Goal: Information Seeking & Learning: Compare options

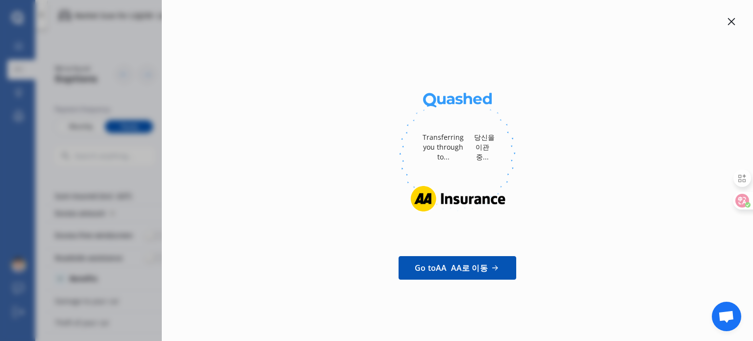
scroll to position [534, 0]
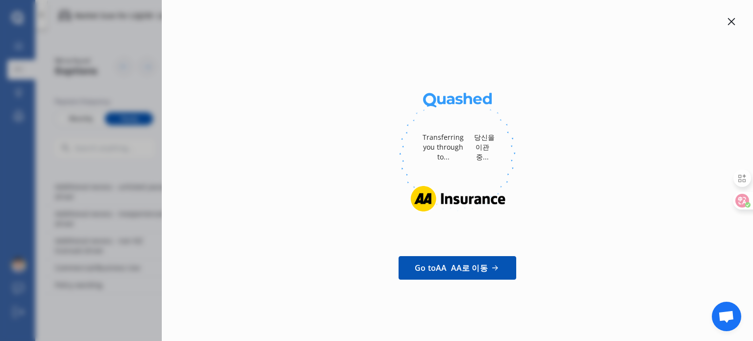
drag, startPoint x: 743, startPoint y: 16, endPoint x: 736, endPoint y: 21, distance: 8.8
click at [740, 19] on div "Transferring you through to... 당신을 이관 중... Go to AA AA로 이동" at bounding box center [457, 170] width 591 height 341
click at [736, 21] on div at bounding box center [731, 22] width 12 height 12
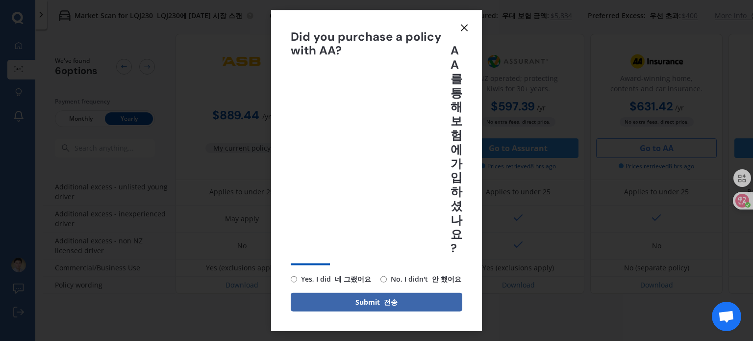
click at [445, 277] on font "안 했어요" at bounding box center [446, 278] width 29 height 9
click at [387, 277] on input "No, I didn't 안 했어요" at bounding box center [383, 278] width 6 height 6
radio input "true"
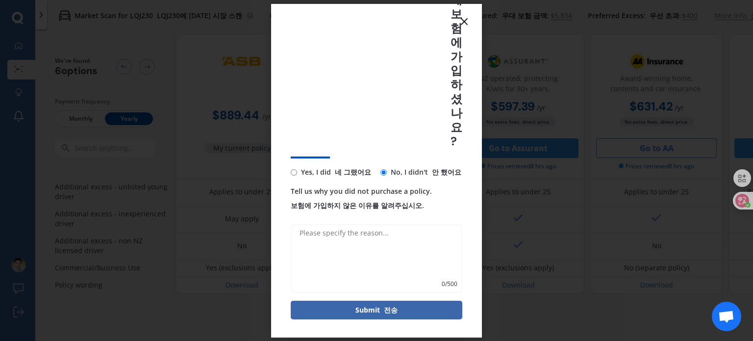
scroll to position [102, 0]
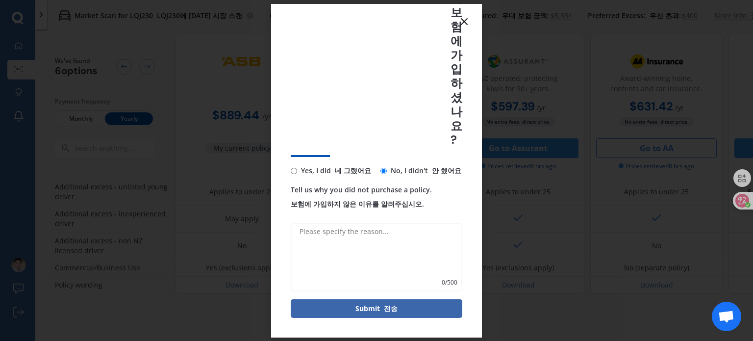
click at [352, 230] on textarea "Tell us why you did not purchase a policy. 보험에 가입하지 않은 이유를 알려주십시오." at bounding box center [377, 256] width 172 height 69
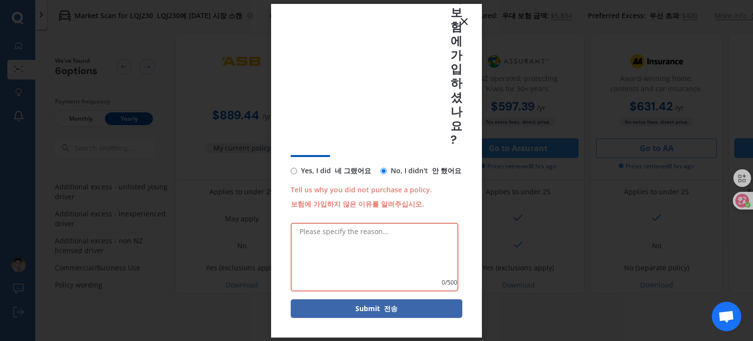
click at [347, 253] on textarea "Tell us why you did not purchase a policy. 보험에 가입하지 않은 이유를 알려주십시오." at bounding box center [375, 256] width 168 height 69
paste textarea "Comparative quotes"
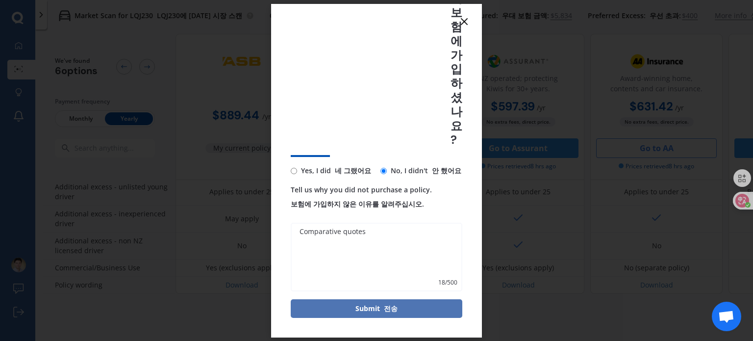
type textarea "Comparative quotes"
click at [412, 303] on button "Submit 전송" at bounding box center [377, 308] width 172 height 19
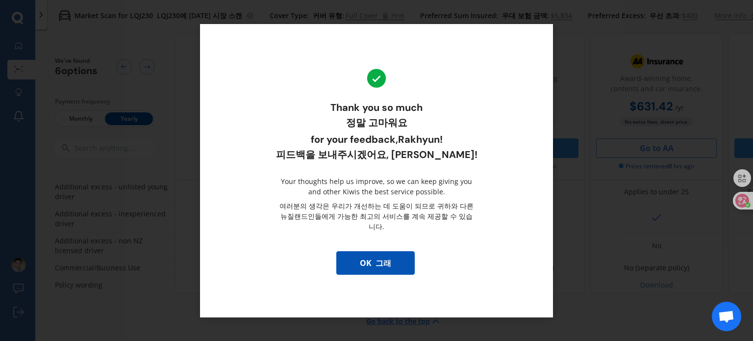
click at [375, 251] on button "OK 그래" at bounding box center [375, 263] width 78 height 24
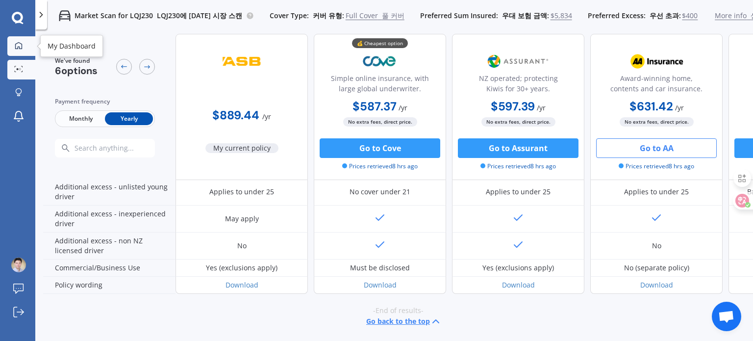
click at [21, 50] on div at bounding box center [18, 46] width 15 height 9
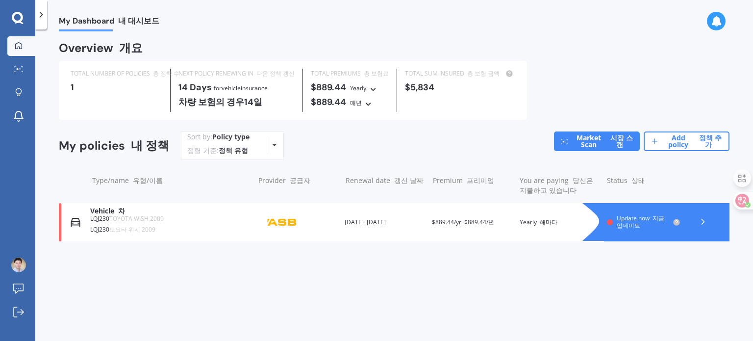
click at [502, 280] on div "My Dashboard Overview 개요 TOTAL NUMBER OF POLICIES 총 정책 수 1 NEXT POLICY RENEWING…" at bounding box center [393, 186] width 717 height 311
click at [674, 142] on link "Add policy 정책 추가" at bounding box center [686, 141] width 86 height 20
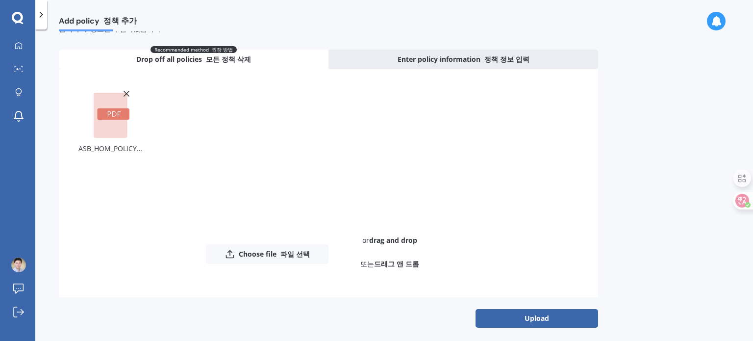
scroll to position [75, 0]
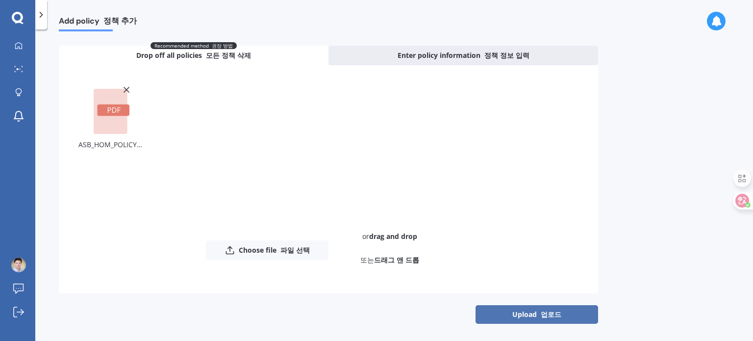
click at [535, 315] on button "Upload 업로드" at bounding box center [536, 314] width 123 height 19
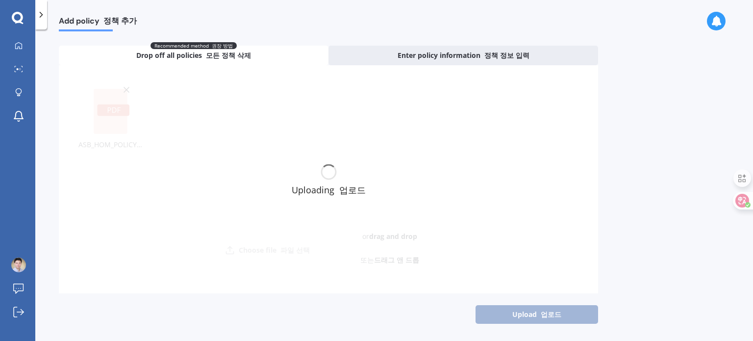
scroll to position [0, 0]
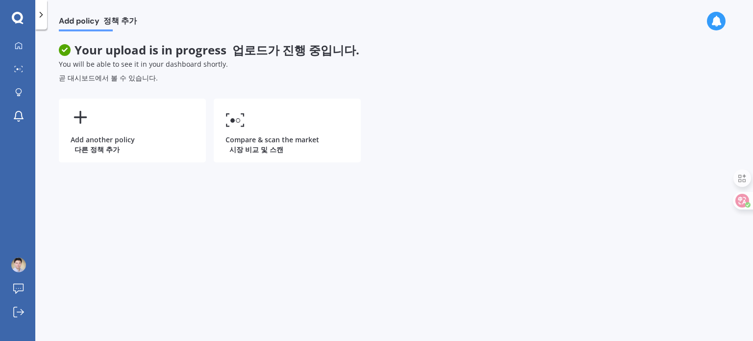
click at [528, 84] on div "You will be able to see it in your dashboard shortly. 곧 대시보드에서 볼 수 있습니다." at bounding box center [328, 72] width 539 height 27
click at [473, 150] on div "Add another policy 다른 정책 추가 Compare & scan the market 시장 비교 및 스캔" at bounding box center [328, 130] width 539 height 64
click at [14, 44] on div at bounding box center [18, 46] width 15 height 9
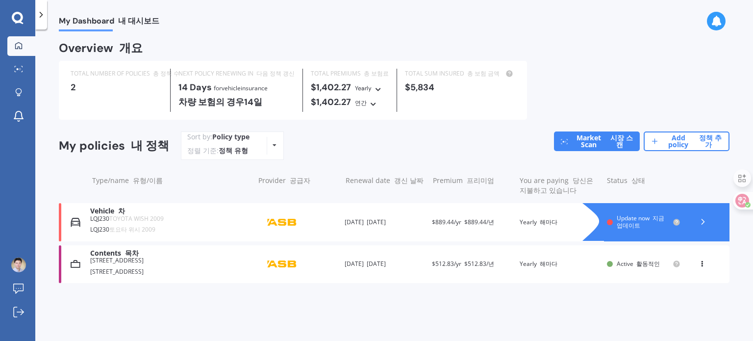
click at [214, 223] on div "LQJ230 TOYOTA WISH 2009 LQJ230 토요타 위시 2009" at bounding box center [169, 226] width 159 height 22
click at [144, 269] on font "[STREET_ADDRESS]" at bounding box center [116, 271] width 53 height 8
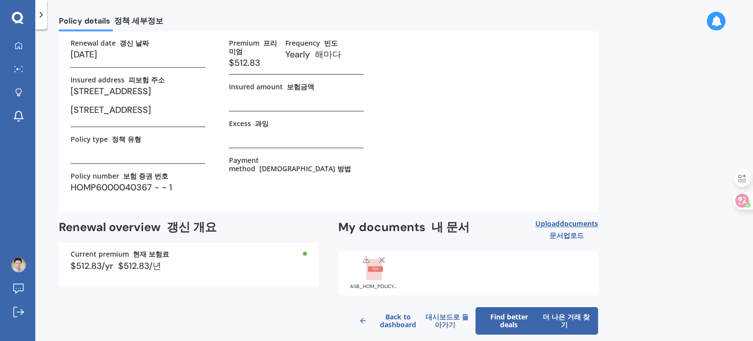
scroll to position [70, 0]
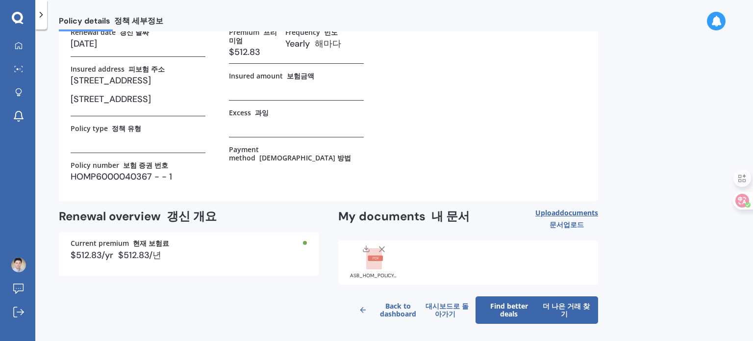
click at [567, 309] on font "더 나은 거래 찾기" at bounding box center [565, 309] width 47 height 17
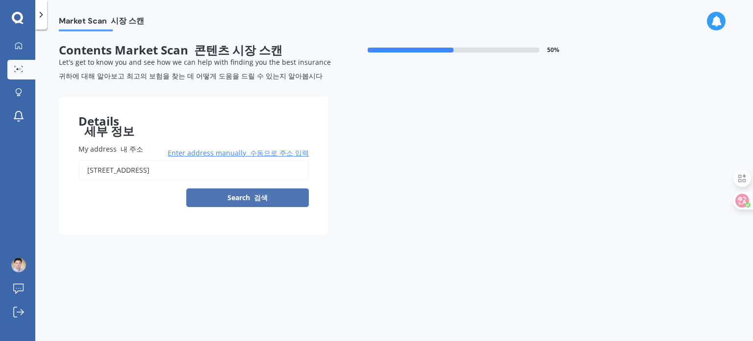
click at [261, 196] on font "검색" at bounding box center [261, 197] width 14 height 9
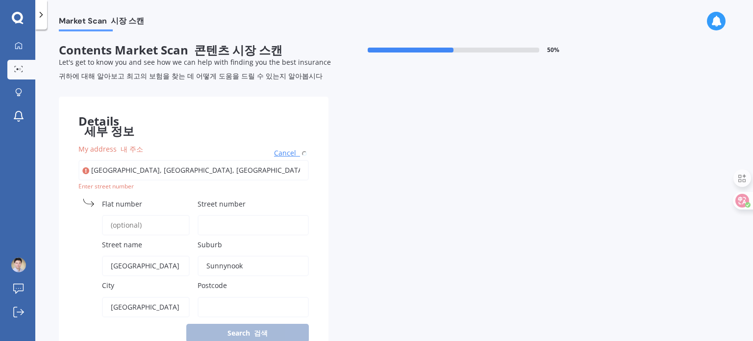
click at [211, 191] on div "My address 내 주소 [GEOGRAPHIC_DATA] Search 검색 Enter street number Flat [GEOGRAPHI…" at bounding box center [194, 242] width 270 height 237
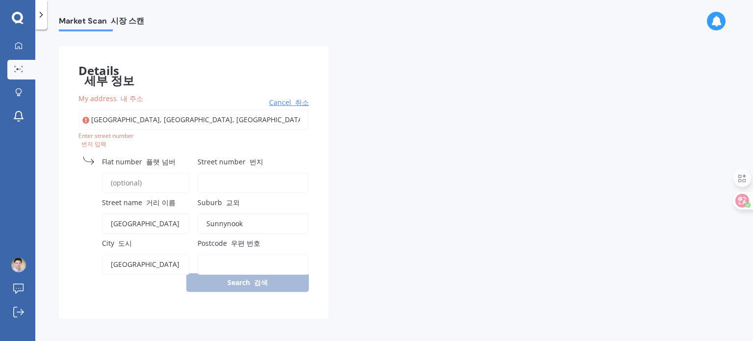
scroll to position [53, 0]
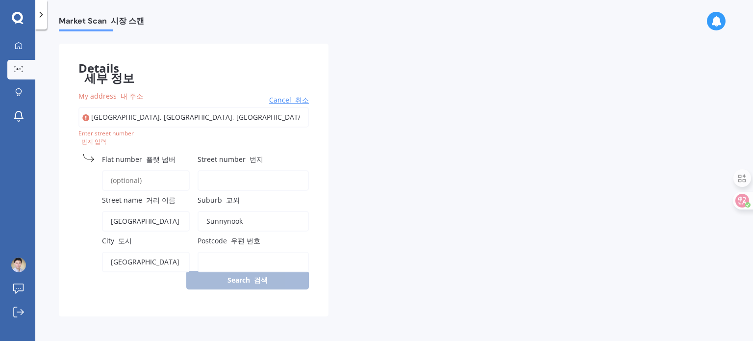
click at [286, 98] on span "Cancel 취소" at bounding box center [289, 100] width 40 height 10
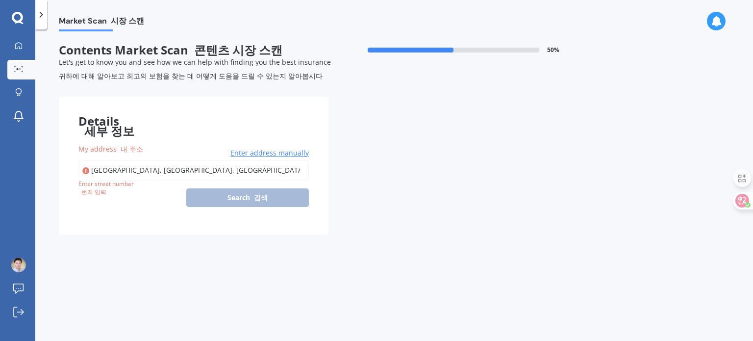
scroll to position [0, 0]
click at [130, 170] on input "[GEOGRAPHIC_DATA], [GEOGRAPHIC_DATA], [GEOGRAPHIC_DATA]" at bounding box center [193, 170] width 230 height 21
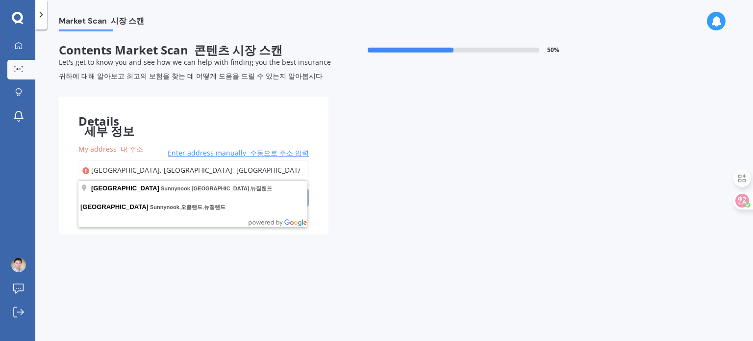
click at [90, 172] on input "[GEOGRAPHIC_DATA], [GEOGRAPHIC_DATA], [GEOGRAPHIC_DATA]" at bounding box center [193, 170] width 230 height 21
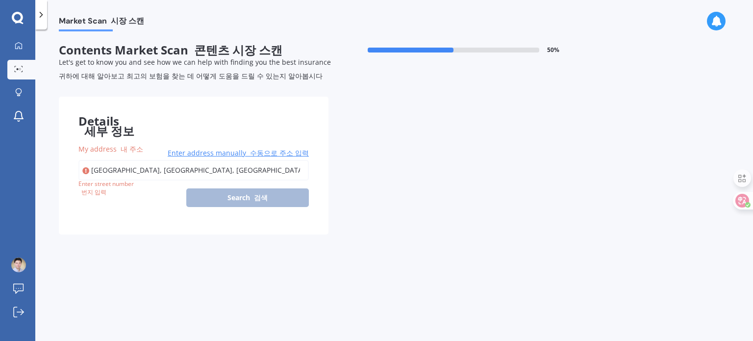
click at [227, 153] on span "Enter address manually 수동으로 주소 입력" at bounding box center [238, 153] width 141 height 10
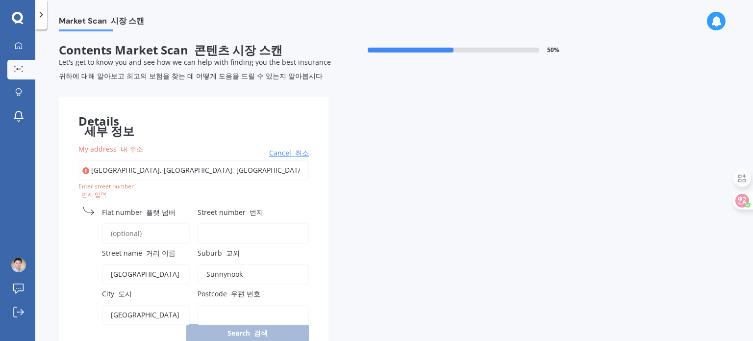
click at [92, 167] on input "[GEOGRAPHIC_DATA], [GEOGRAPHIC_DATA], [GEOGRAPHIC_DATA]" at bounding box center [193, 170] width 230 height 21
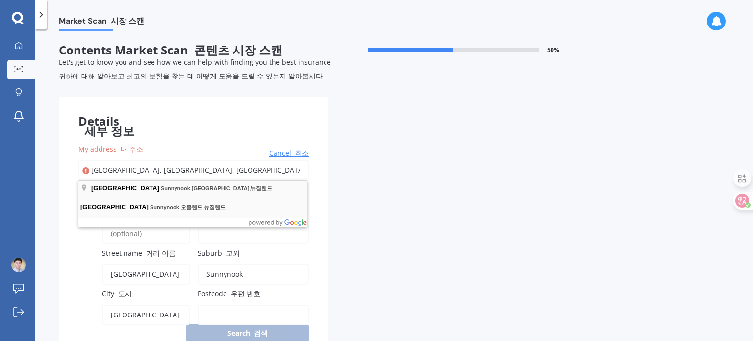
type input "[STREET_ADDRESS], [GEOGRAPHIC_DATA]"
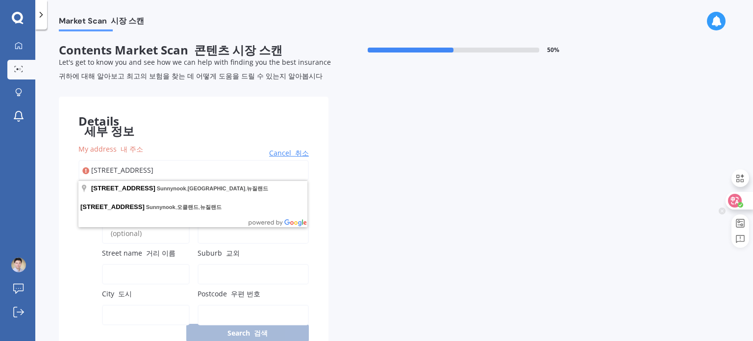
click at [735, 197] on icon at bounding box center [735, 201] width 10 height 10
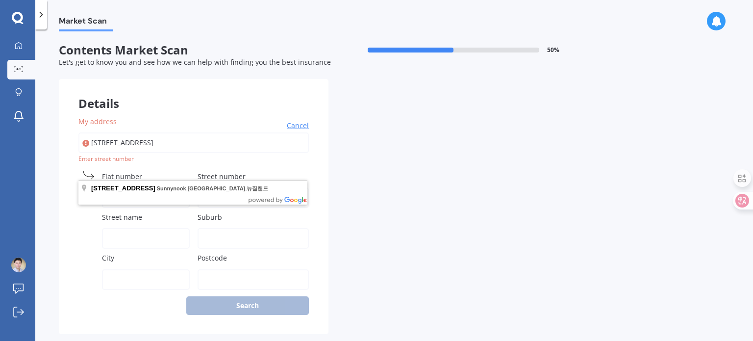
click at [268, 142] on input "[STREET_ADDRESS]" at bounding box center [193, 142] width 230 height 21
type input "[GEOGRAPHIC_DATA], [GEOGRAPHIC_DATA], [GEOGRAPHIC_DATA]"
type input "[GEOGRAPHIC_DATA]"
type input "Sunnynook"
type input "[GEOGRAPHIC_DATA]"
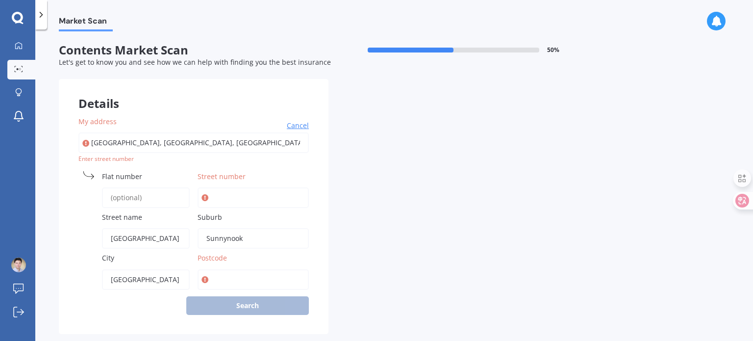
click at [251, 144] on input "[GEOGRAPHIC_DATA], [GEOGRAPHIC_DATA], [GEOGRAPHIC_DATA]" at bounding box center [193, 142] width 230 height 21
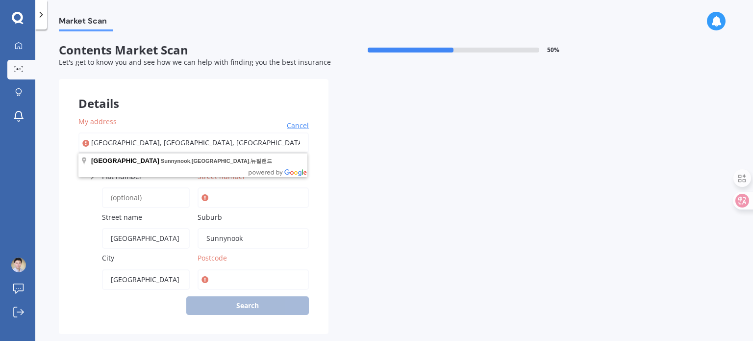
click at [437, 216] on div "Details My address [GEOGRAPHIC_DATA] Search Enter street [GEOGRAPHIC_DATA] name…" at bounding box center [328, 206] width 539 height 255
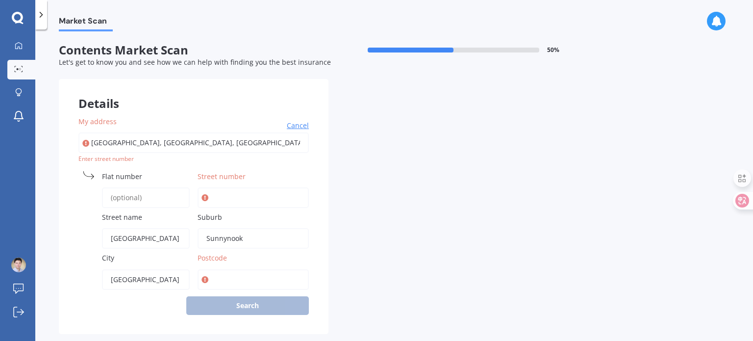
click at [208, 175] on span "Street number" at bounding box center [221, 176] width 48 height 9
click at [208, 187] on input "Street number" at bounding box center [252, 197] width 111 height 21
click at [139, 195] on input "Flat number" at bounding box center [146, 197] width 88 height 21
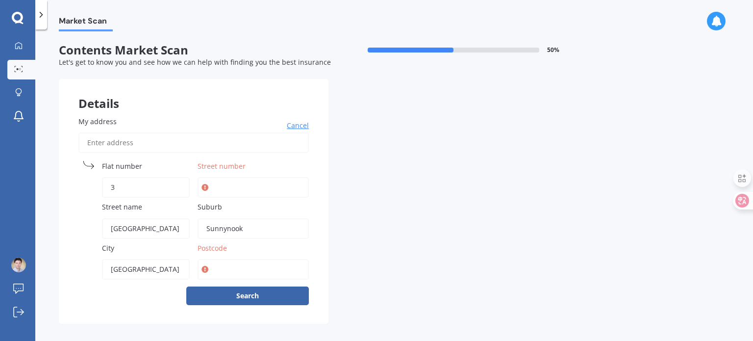
type input "3"
click at [212, 184] on input "Street number" at bounding box center [252, 187] width 111 height 21
type input "336B"
click at [220, 270] on input "Postcode" at bounding box center [252, 269] width 111 height 21
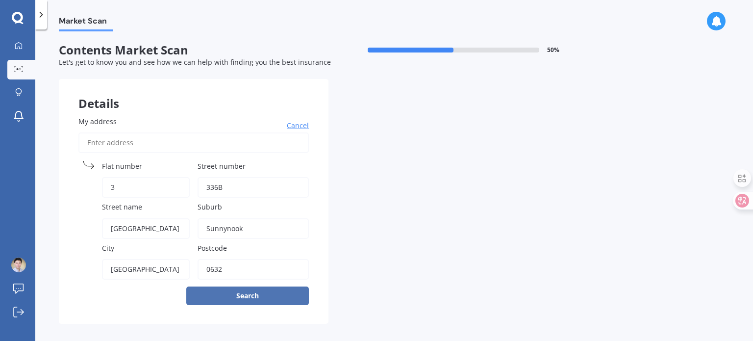
type input "0632"
click at [231, 292] on button "Search" at bounding box center [247, 295] width 123 height 19
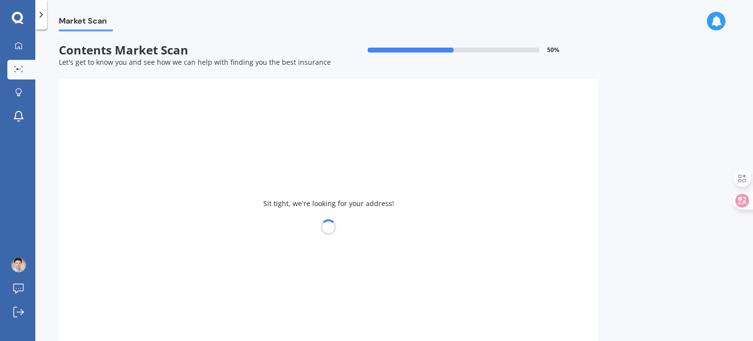
select select "25"
select select "04"
select select "1972"
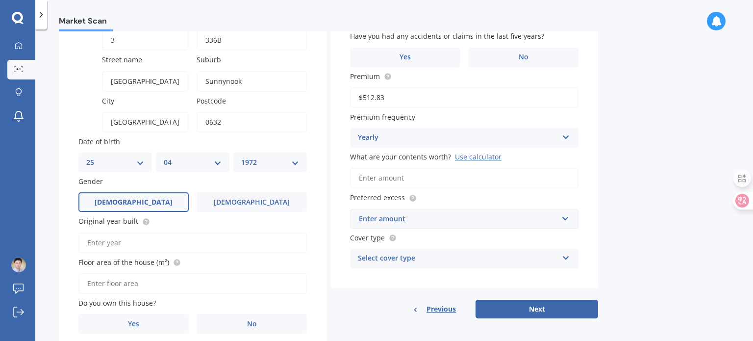
scroll to position [183, 0]
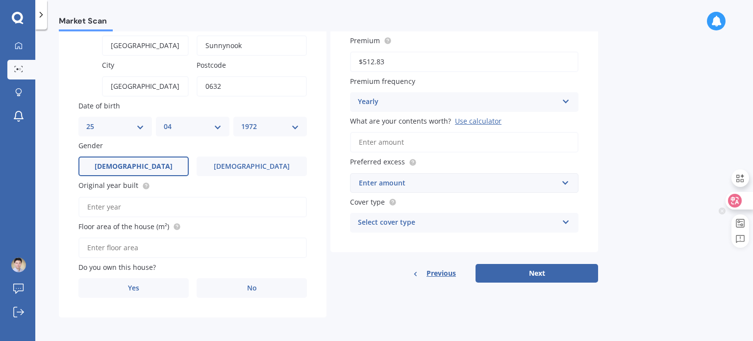
click at [734, 203] on icon at bounding box center [735, 201] width 8 height 8
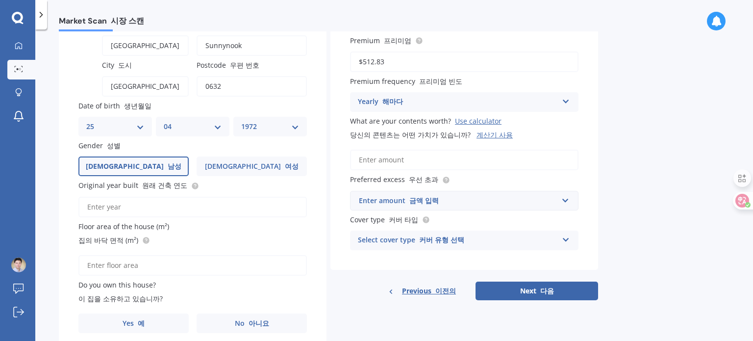
scroll to position [218, 0]
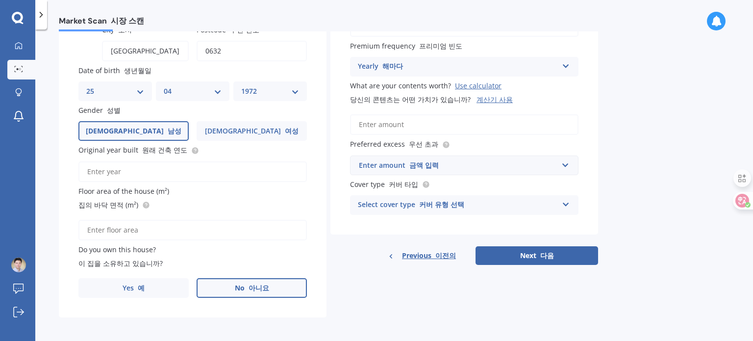
click at [255, 286] on font "아니요" at bounding box center [258, 287] width 21 height 9
click at [0, 0] on input "No 아니요" at bounding box center [0, 0] width 0 height 0
click at [136, 171] on input "Original year built 원래 건축 연도" at bounding box center [192, 171] width 228 height 21
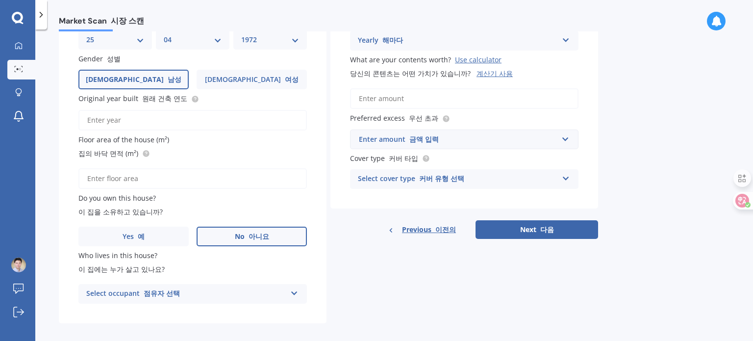
scroll to position [286, 0]
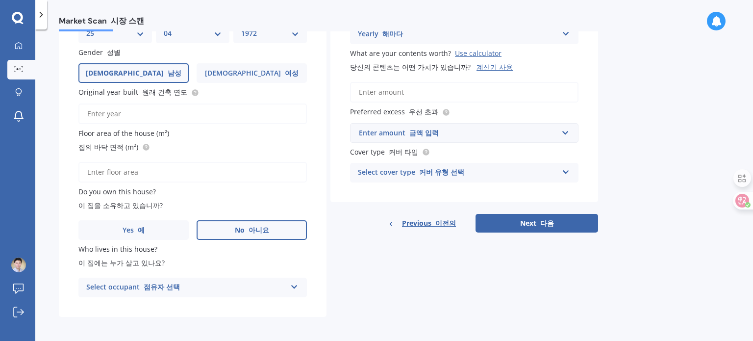
click at [296, 288] on icon at bounding box center [294, 284] width 8 height 7
click at [258, 310] on div "Tenant 테 넌 트" at bounding box center [192, 306] width 227 height 18
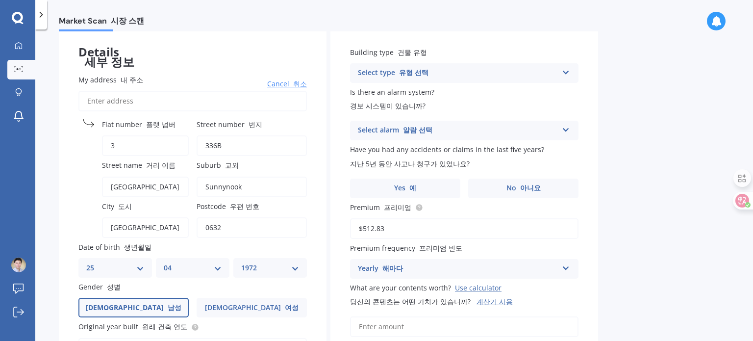
scroll to position [41, 0]
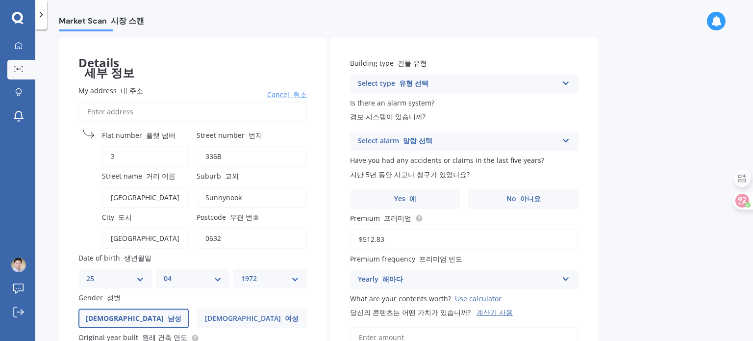
click at [557, 82] on div "Select type 유형 선택" at bounding box center [458, 84] width 200 height 12
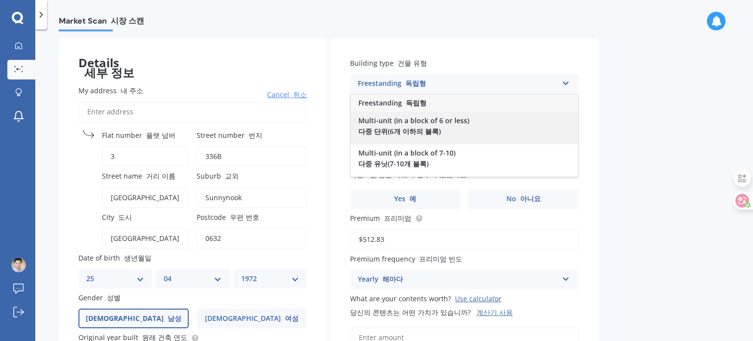
click at [432, 125] on div "Multi-unit (in a block of 6 or less) 다중 단위(6개 이하의 블록)" at bounding box center [463, 128] width 227 height 32
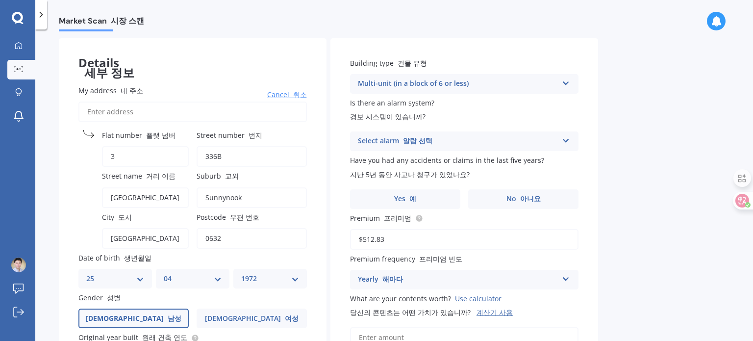
click at [536, 144] on div "Select alarm 알람 선택" at bounding box center [458, 141] width 200 height 12
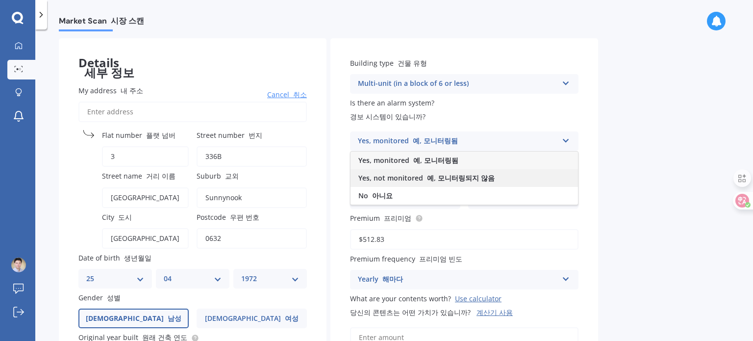
click at [476, 180] on font "예, 모니터링되지 않음" at bounding box center [461, 177] width 68 height 9
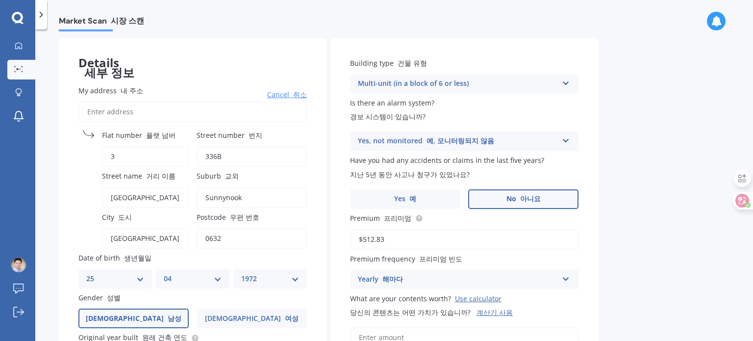
click at [515, 203] on label "No 아니요" at bounding box center [523, 199] width 110 height 20
click at [0, 0] on input "No 아니요" at bounding box center [0, 0] width 0 height 0
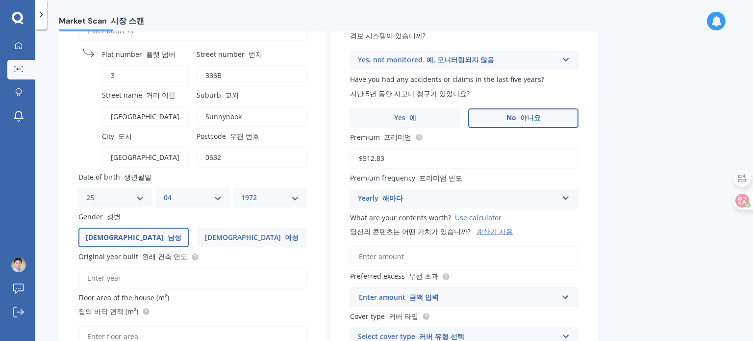
scroll to position [139, 0]
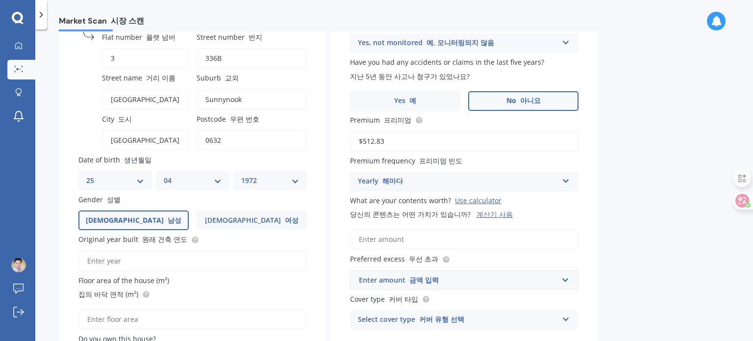
click at [644, 274] on div "Market Scan Contents Market Scan 50 % Let's get to know you and see how we can …" at bounding box center [393, 186] width 717 height 311
click at [490, 178] on div "Yearly 해마다" at bounding box center [458, 181] width 200 height 12
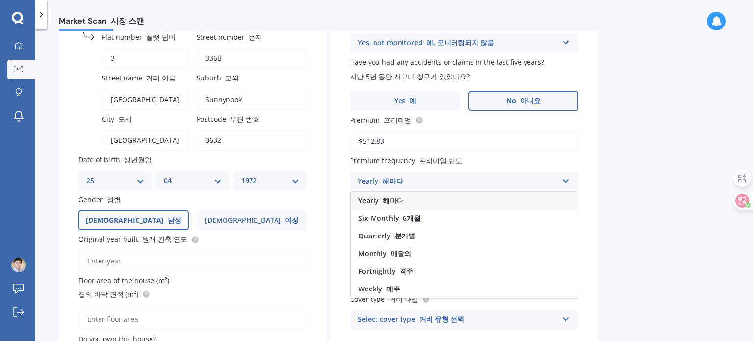
click at [490, 178] on div "Yearly 해마다" at bounding box center [458, 181] width 200 height 12
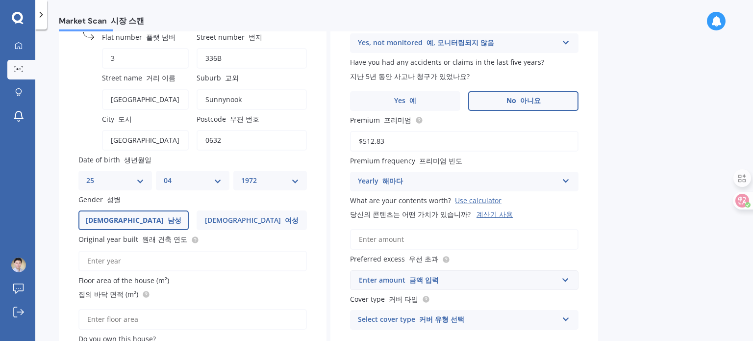
scroll to position [188, 0]
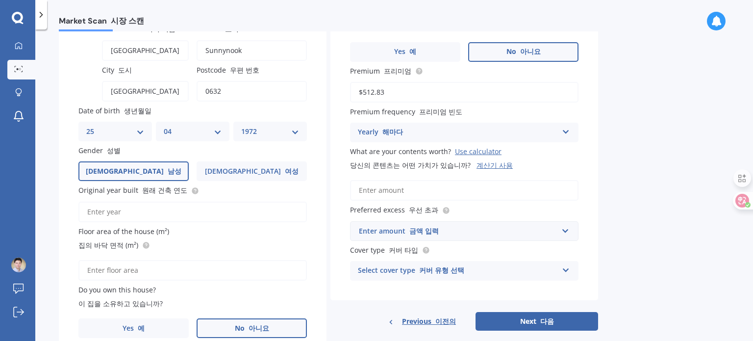
click at [490, 165] on div "계산기 사용" at bounding box center [494, 164] width 36 height 9
click at [490, 180] on input "What are your contents worth? Use calculator 당신의 콘텐츠는 어떤 가치가 있습니까? 계산기 사용" at bounding box center [464, 190] width 228 height 21
click at [532, 233] on div "Enter amount 금액 입력" at bounding box center [458, 230] width 199 height 11
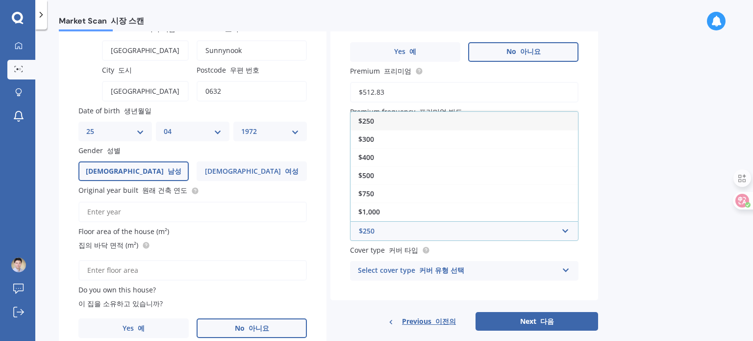
click at [667, 188] on div "Market Scan Contents Market Scan 50 % Let's get to know you and see how we can …" at bounding box center [393, 186] width 717 height 311
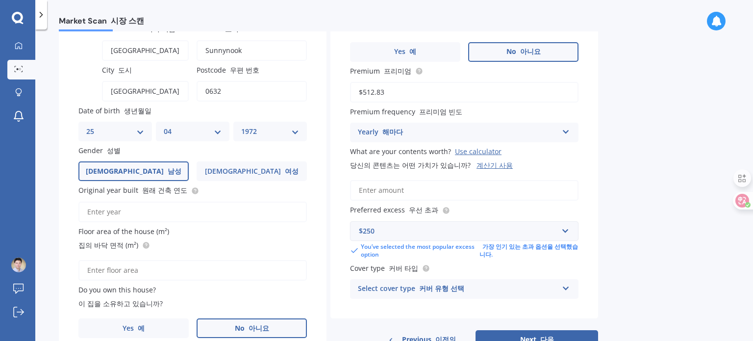
click at [429, 190] on input "What are your contents worth? Use calculator 당신의 콘텐츠는 어떤 가치가 있습니까? 계산기 사용" at bounding box center [464, 190] width 228 height 21
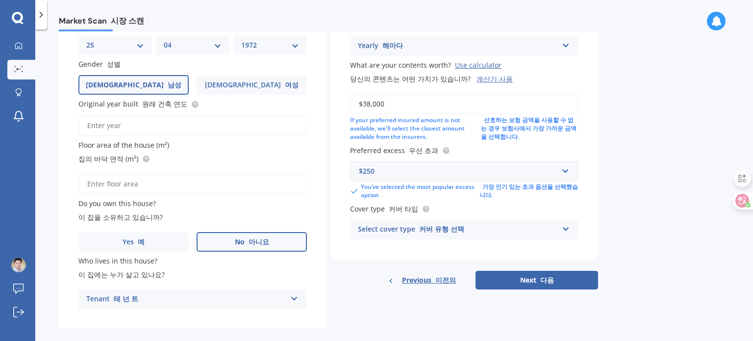
scroll to position [286, 0]
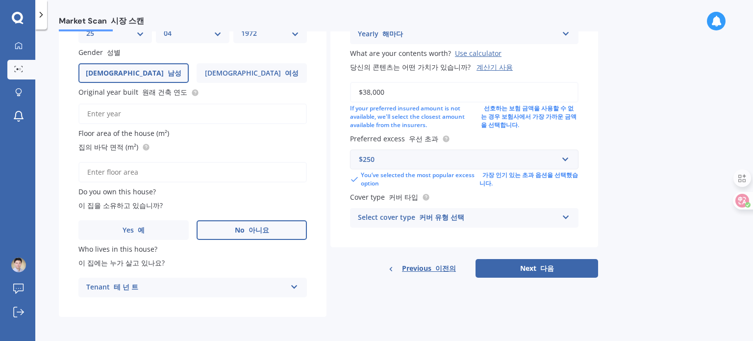
type input "$38,000"
click at [406, 157] on div "$250" at bounding box center [458, 159] width 199 height 11
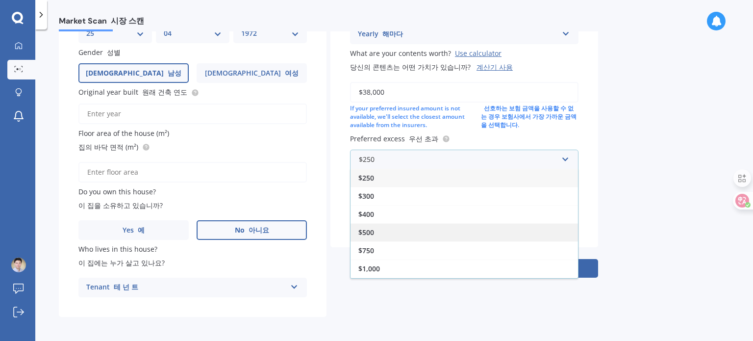
click at [372, 230] on span "$500" at bounding box center [366, 231] width 16 height 9
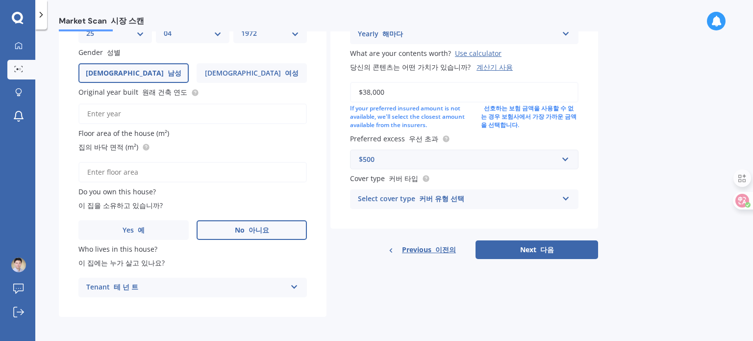
click at [431, 194] on font "커버 유형 선택" at bounding box center [441, 198] width 45 height 9
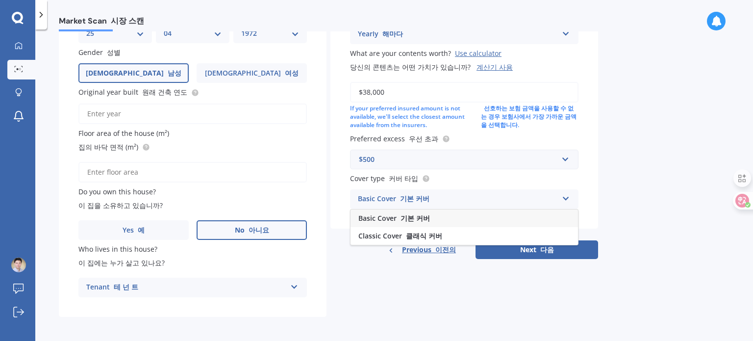
click at [386, 217] on span "Basic Cover 기본 커버" at bounding box center [394, 217] width 72 height 9
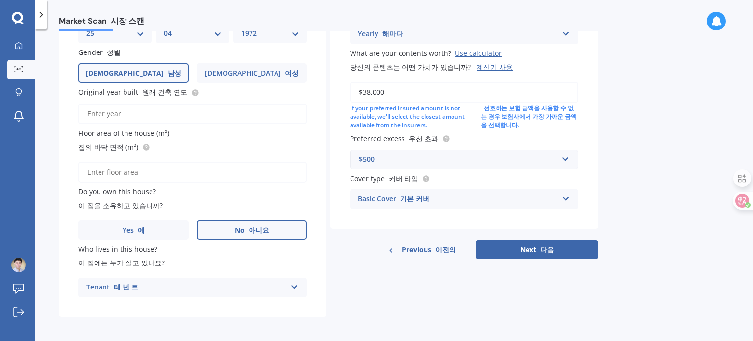
click at [417, 196] on font "기본 커버" at bounding box center [414, 198] width 29 height 9
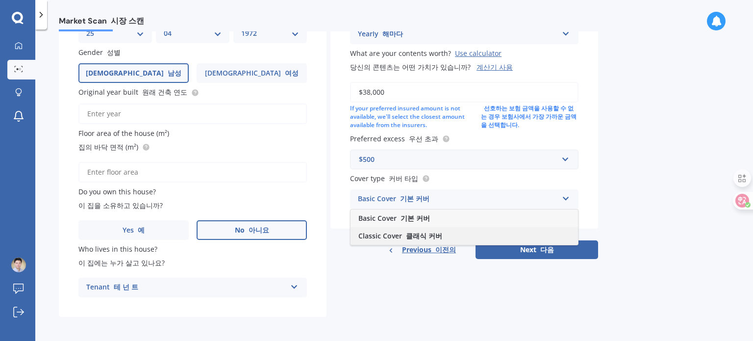
click at [394, 232] on span "Classic Cover 클래식 커버" at bounding box center [400, 235] width 84 height 9
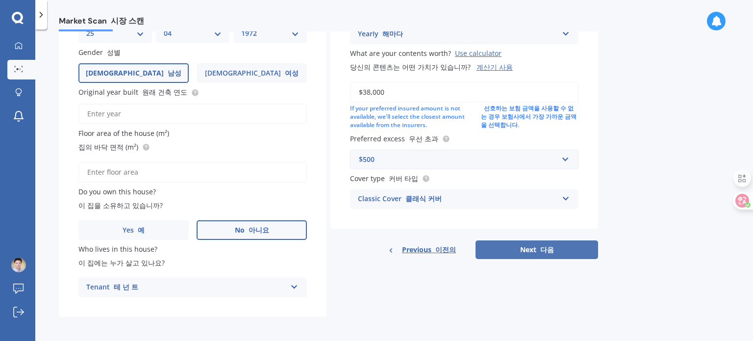
click at [533, 249] on button "Next 다음" at bounding box center [536, 249] width 123 height 19
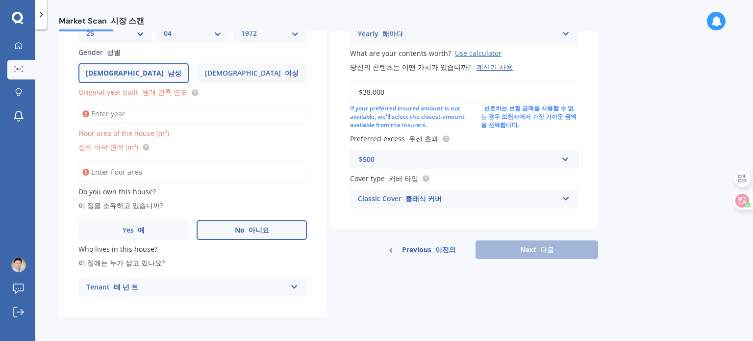
click at [142, 117] on input "Original year built 원래 건축 연도" at bounding box center [192, 113] width 228 height 21
click at [280, 286] on div "Tenant 테 넌 트" at bounding box center [186, 287] width 200 height 12
click at [559, 280] on div "Details 세부 정보 My address 내 주소 Cancel 취소 Search Flat number 플랫 넘버 [STREET_ADDRES…" at bounding box center [328, 55] width 539 height 524
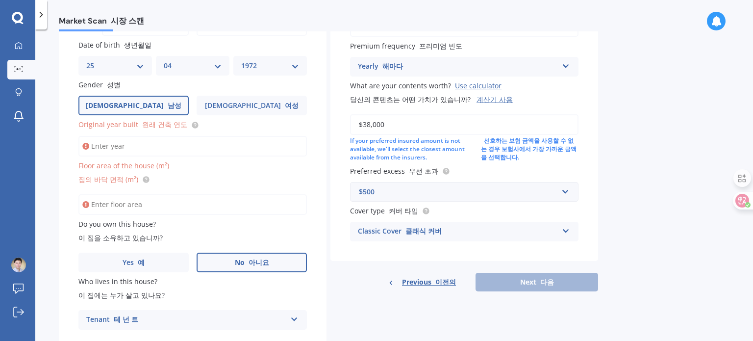
scroll to position [303, 0]
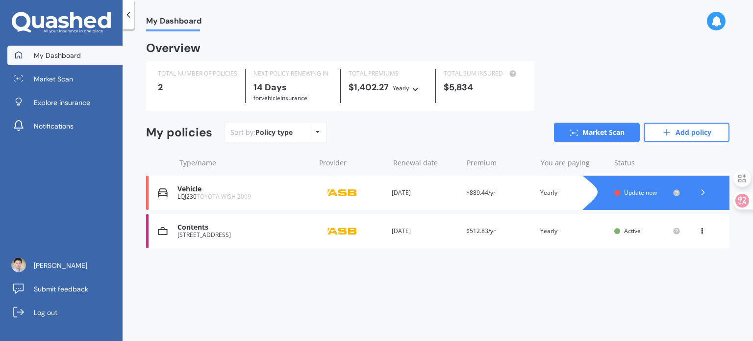
click at [64, 23] on icon at bounding box center [63, 22] width 11 height 12
drag, startPoint x: 304, startPoint y: 0, endPoint x: 52, endPoint y: 162, distance: 299.3
click at [49, 164] on div "My Dashboard Market Scan Explore insurance Notifications Rakhyun Kwon Submit fe…" at bounding box center [61, 193] width 123 height 295
click at [728, 199] on icon at bounding box center [735, 201] width 14 height 14
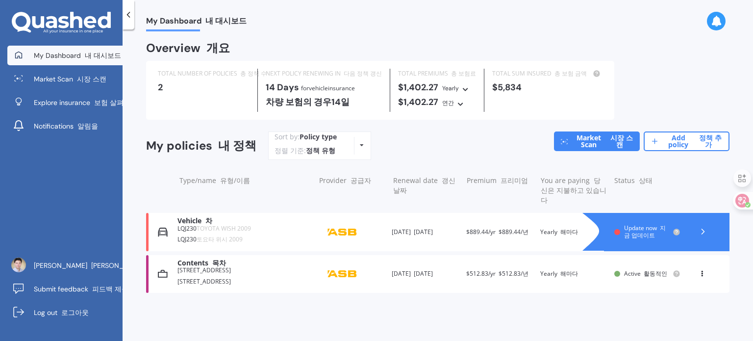
click at [510, 227] on font "$889.44/년" at bounding box center [513, 231] width 30 height 8
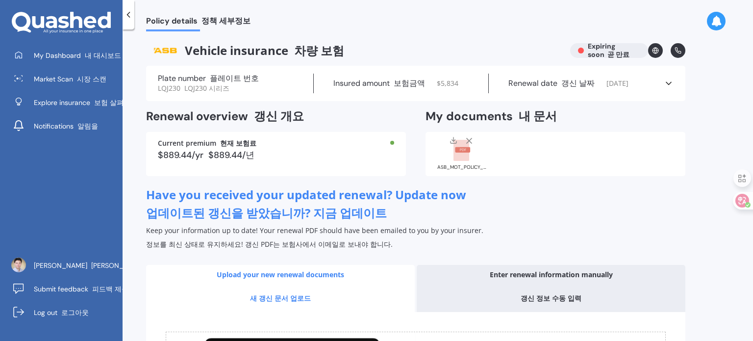
drag, startPoint x: 123, startPoint y: 18, endPoint x: 128, endPoint y: 15, distance: 5.5
click at [124, 17] on icon at bounding box center [128, 15] width 10 height 10
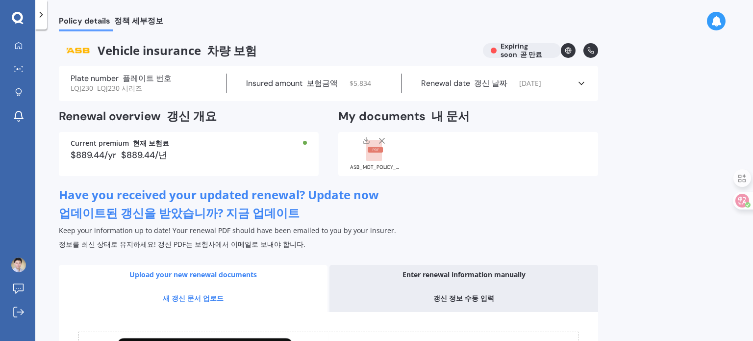
click at [41, 13] on polyline at bounding box center [41, 14] width 2 height 5
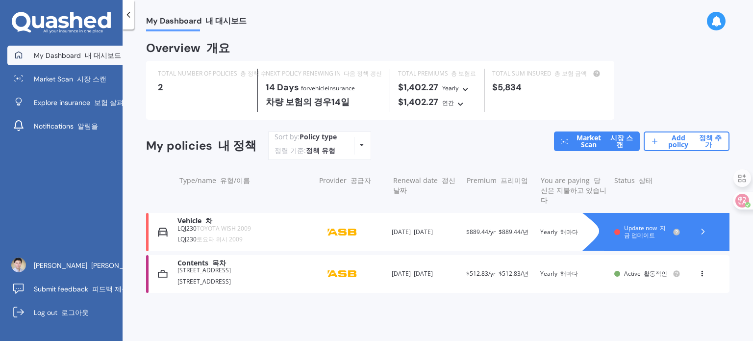
click at [705, 226] on icon at bounding box center [703, 231] width 10 height 10
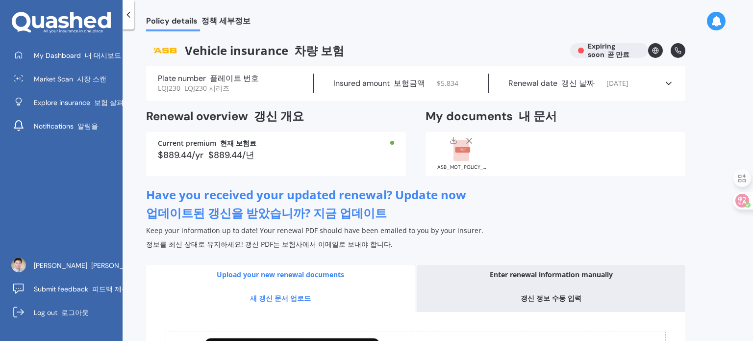
click at [333, 154] on div "$889.44/yr $889.44/년" at bounding box center [276, 154] width 236 height 9
click at [256, 87] on div "Plate number 플레이트 번호 LQJ230 LQJ230 시리즈" at bounding box center [236, 84] width 156 height 20
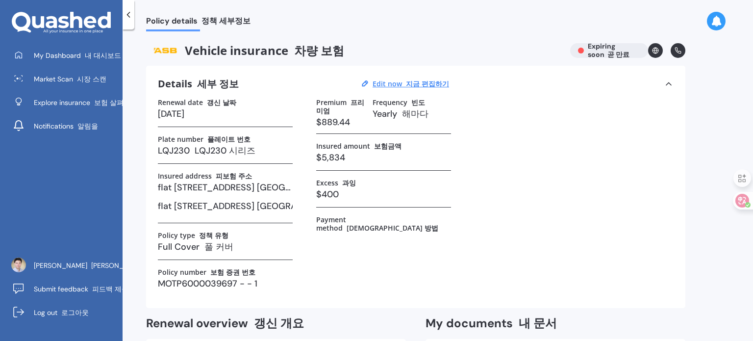
click at [130, 12] on icon at bounding box center [128, 15] width 10 height 10
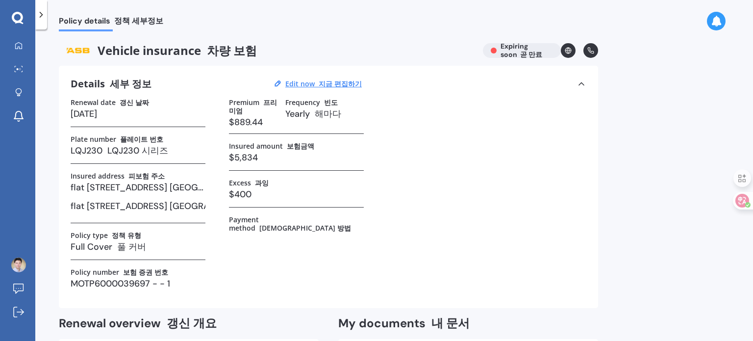
click at [38, 16] on icon at bounding box center [41, 15] width 10 height 10
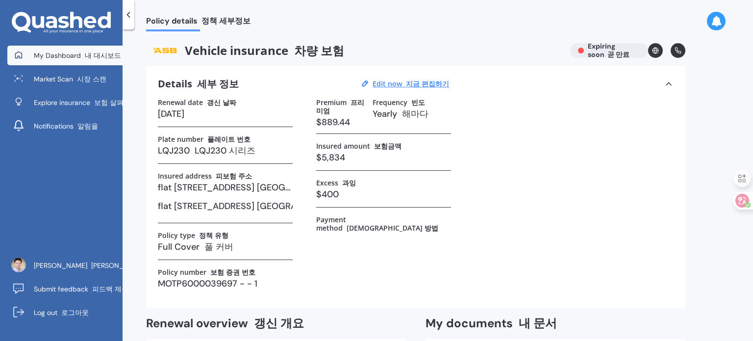
click at [91, 57] on font "내 대시보드" at bounding box center [103, 55] width 36 height 9
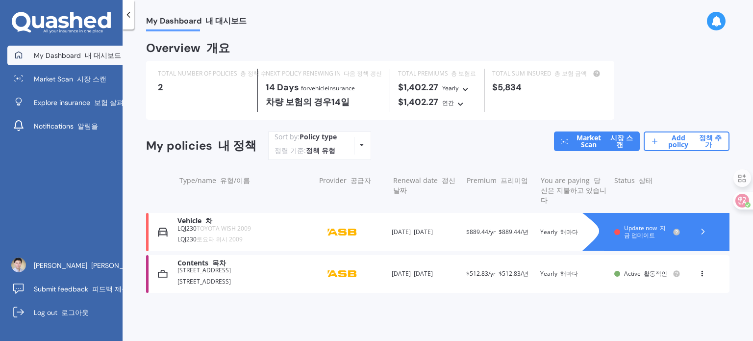
click at [227, 224] on span "TOYOTA WISH 2009" at bounding box center [224, 228] width 54 height 8
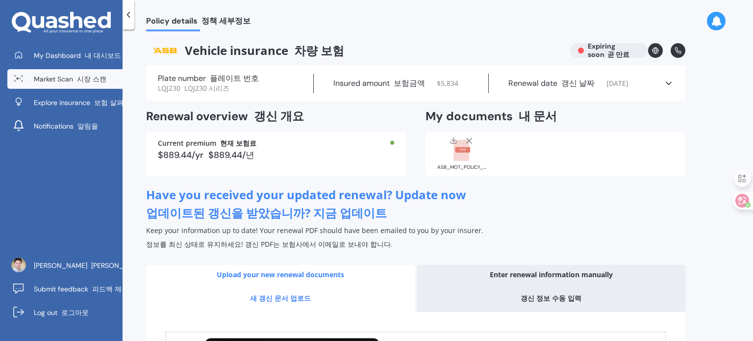
click at [82, 71] on link "Market Scan 시장 스캔" at bounding box center [64, 79] width 115 height 20
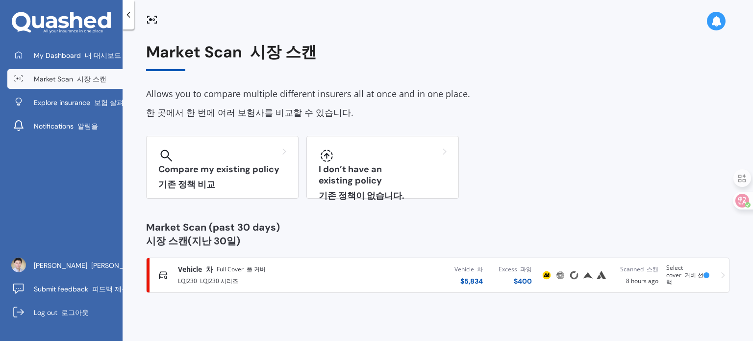
click at [280, 266] on div "Vehicle 차 Full Cover 풀 커버" at bounding box center [263, 269] width 171 height 10
